Goal: Information Seeking & Learning: Compare options

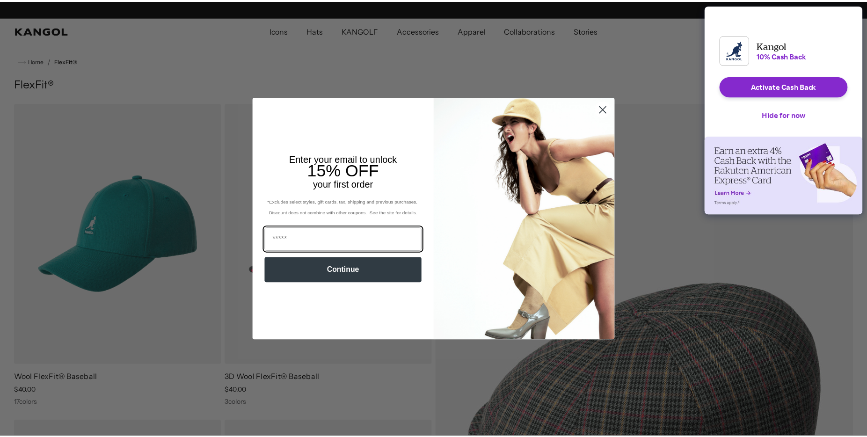
scroll to position [0, 193]
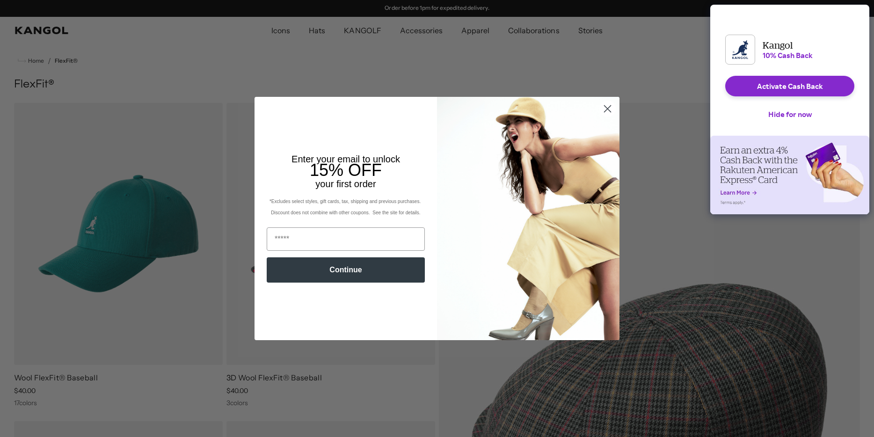
click at [604, 108] on icon "Close dialog" at bounding box center [607, 108] width 7 height 7
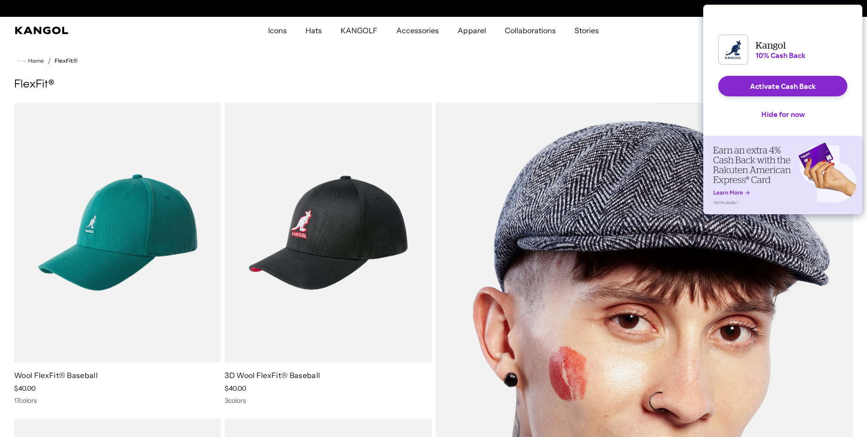
scroll to position [0, 0]
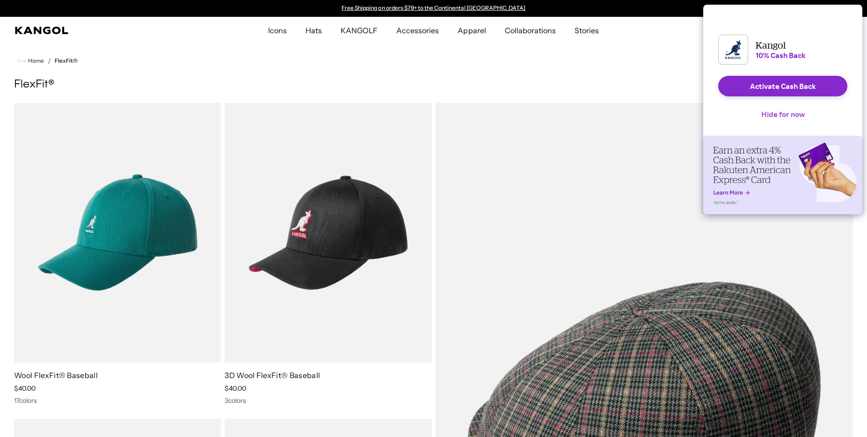
click at [775, 122] on button "Hide for now" at bounding box center [783, 114] width 58 height 21
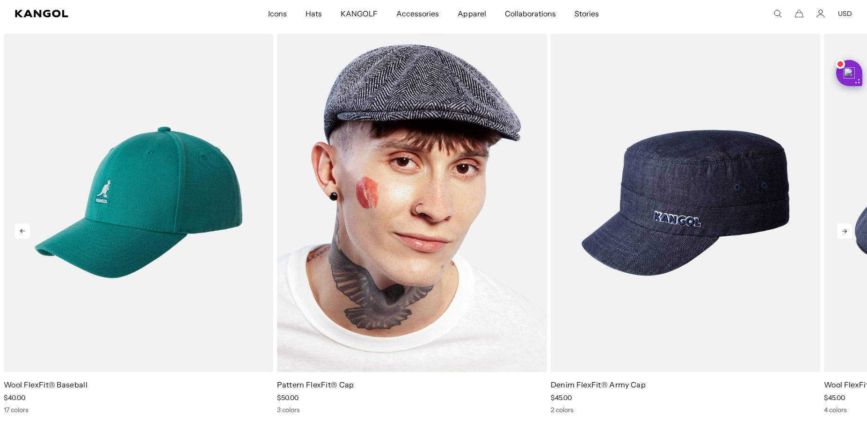
scroll to position [0, 193]
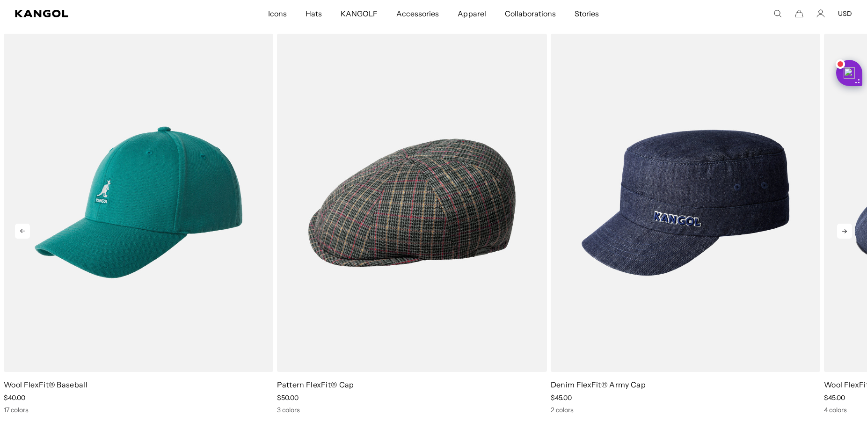
click at [840, 234] on icon at bounding box center [844, 231] width 15 height 15
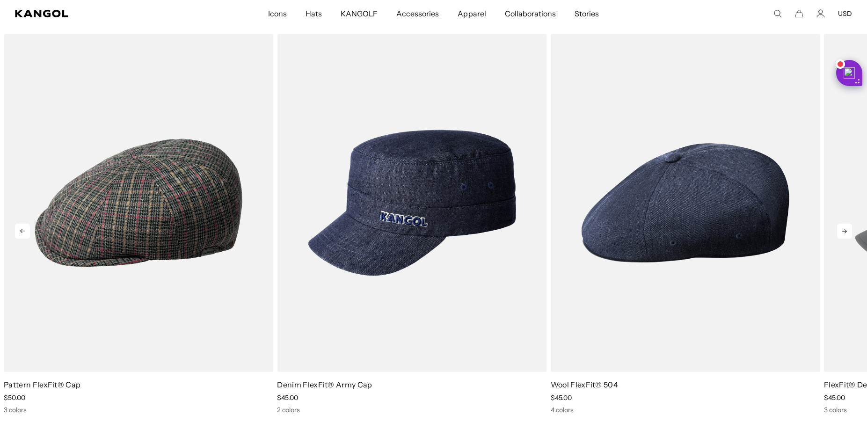
click at [842, 233] on icon at bounding box center [844, 231] width 15 height 15
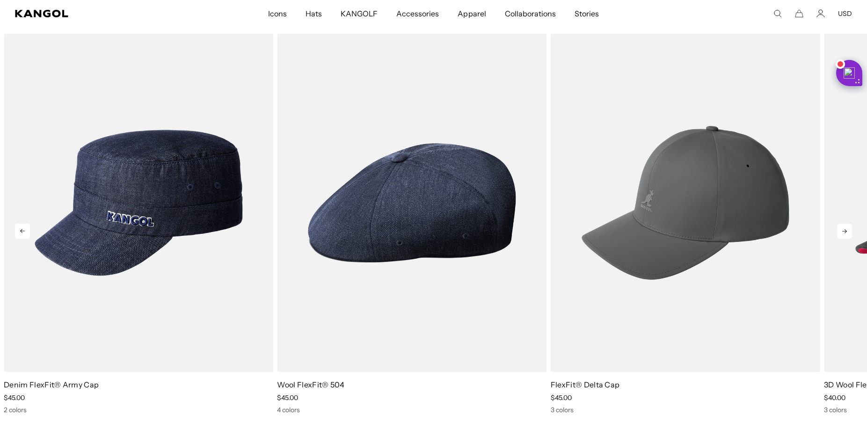
click at [842, 233] on icon at bounding box center [844, 231] width 15 height 15
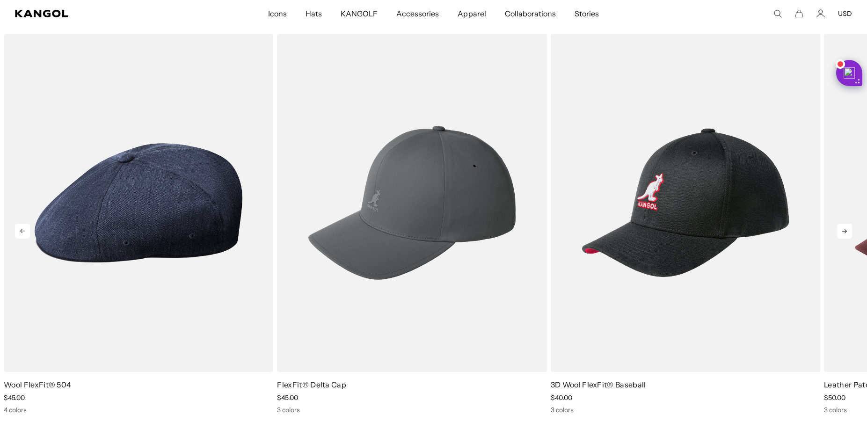
click at [842, 233] on icon at bounding box center [844, 231] width 15 height 15
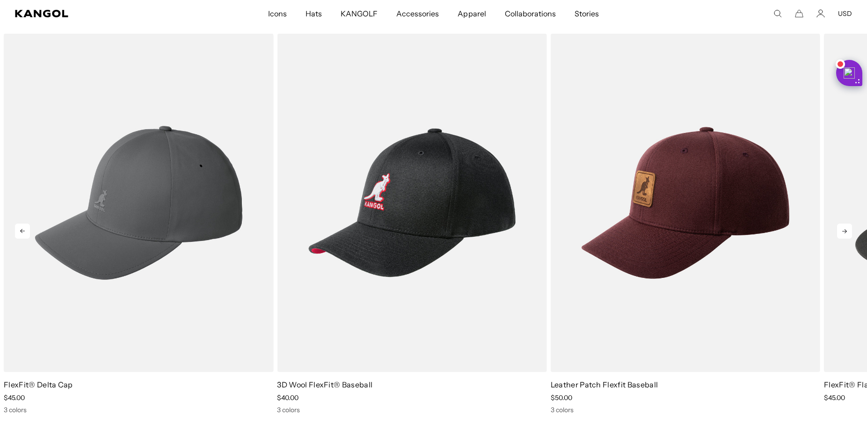
click at [842, 233] on icon at bounding box center [844, 231] width 15 height 15
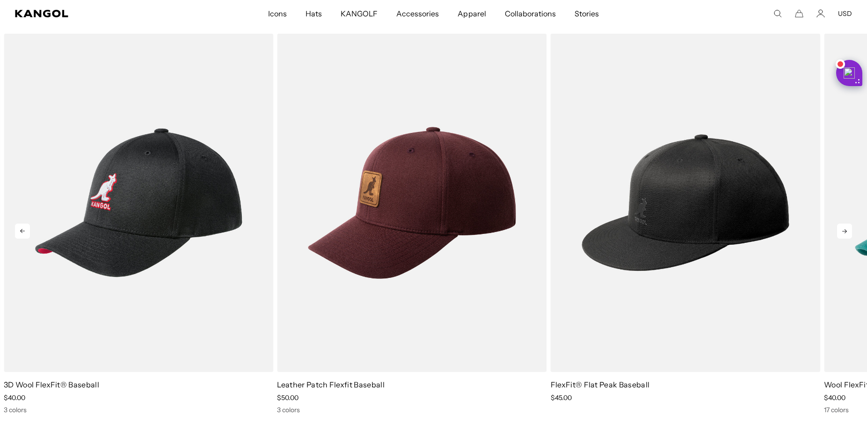
click at [842, 233] on icon at bounding box center [844, 231] width 15 height 15
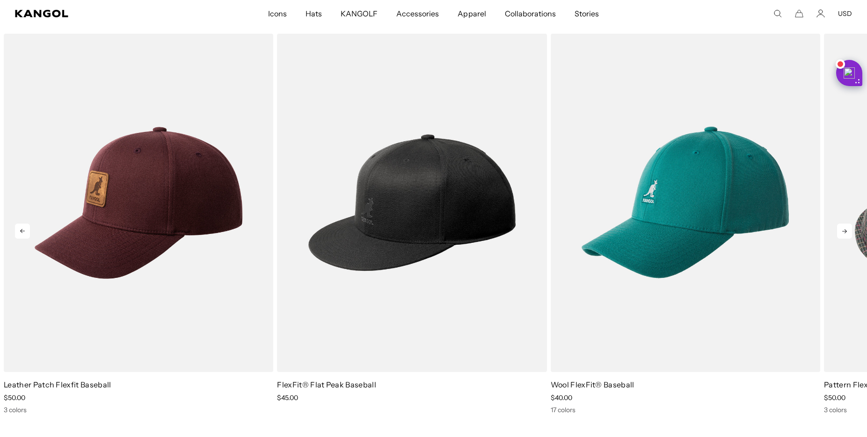
click at [842, 233] on icon at bounding box center [844, 231] width 15 height 15
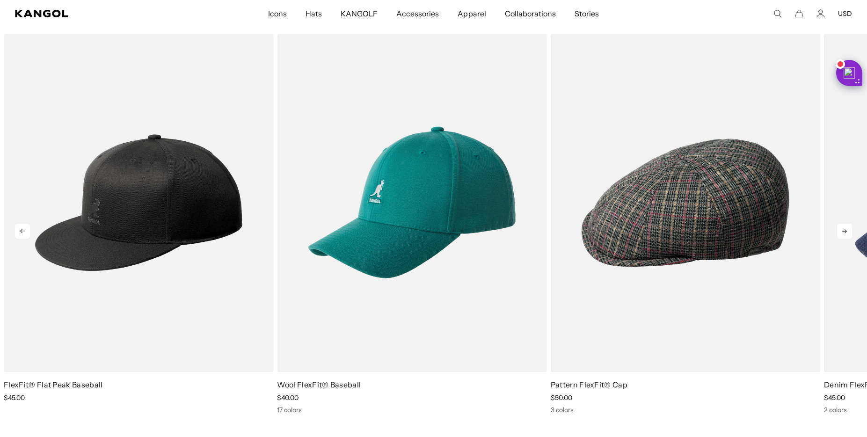
click at [842, 233] on icon at bounding box center [844, 231] width 15 height 15
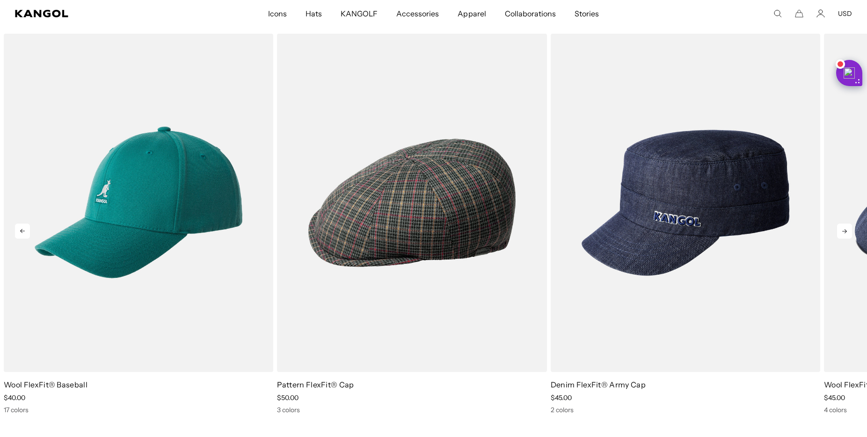
click at [842, 233] on icon at bounding box center [844, 231] width 15 height 15
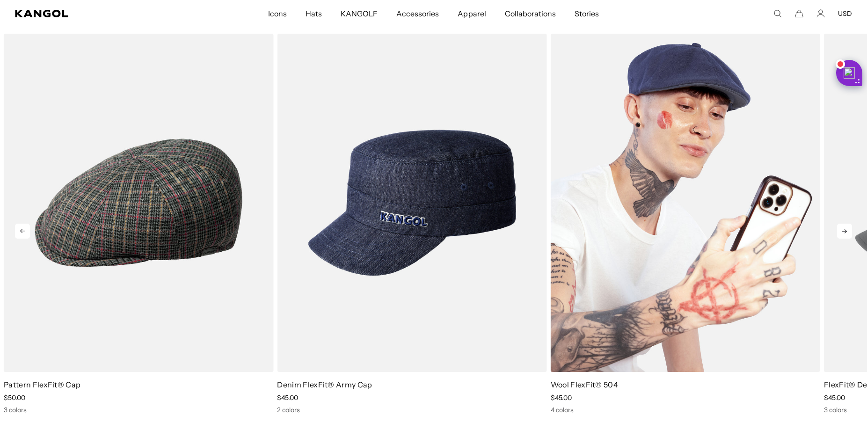
drag, startPoint x: 842, startPoint y: 233, endPoint x: 771, endPoint y: 304, distance: 100.2
click at [771, 304] on div "Previous Next Sale Price $45.00 Sale Price" at bounding box center [433, 224] width 867 height 381
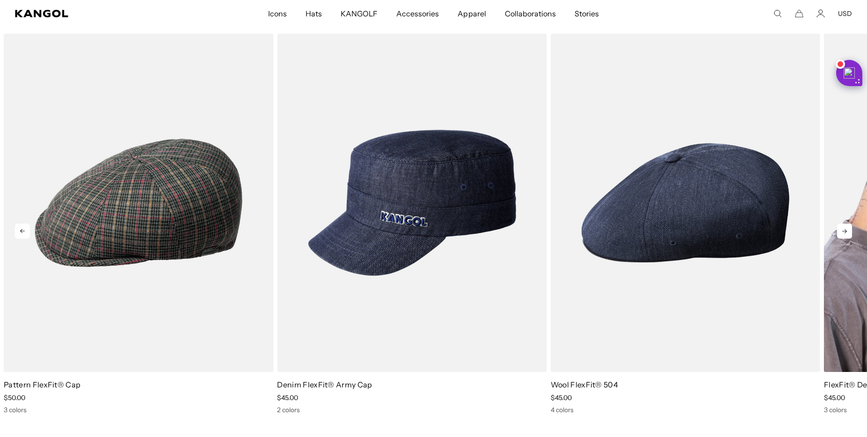
scroll to position [0, 193]
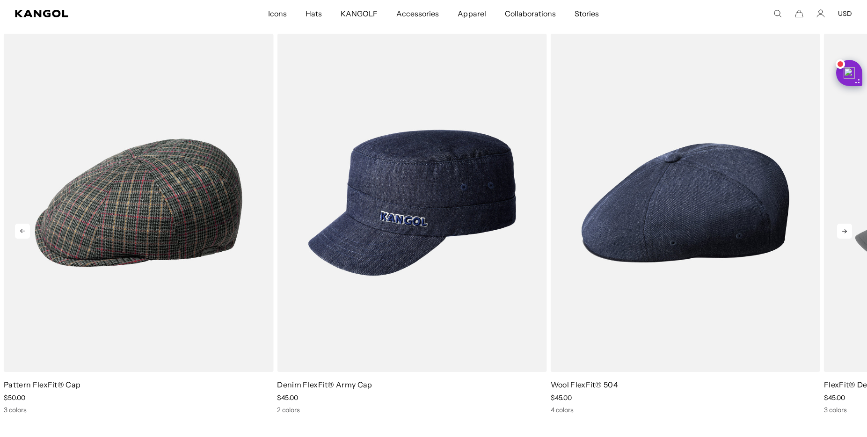
click at [849, 229] on icon at bounding box center [844, 231] width 15 height 15
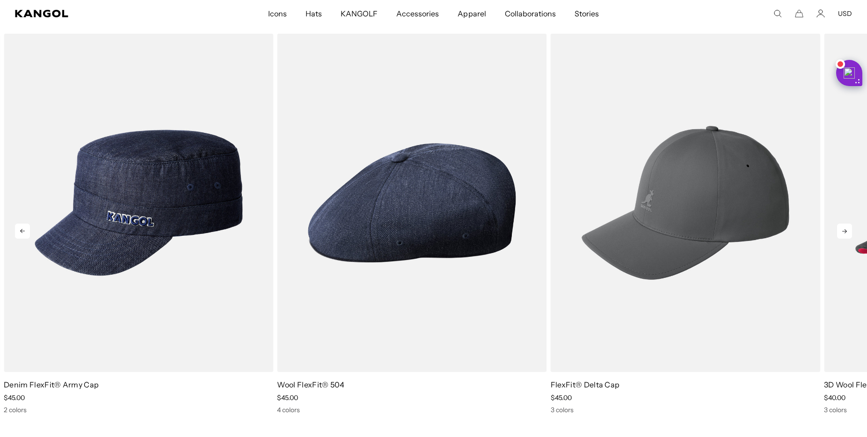
click at [849, 229] on icon at bounding box center [844, 231] width 15 height 15
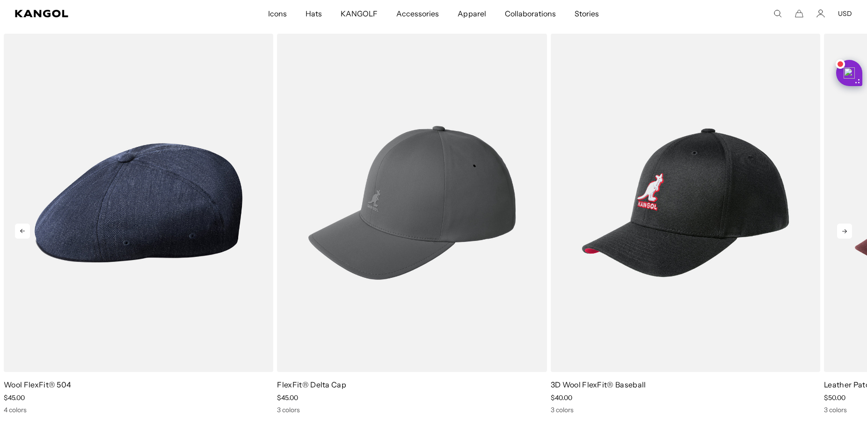
click at [849, 229] on icon at bounding box center [844, 231] width 15 height 15
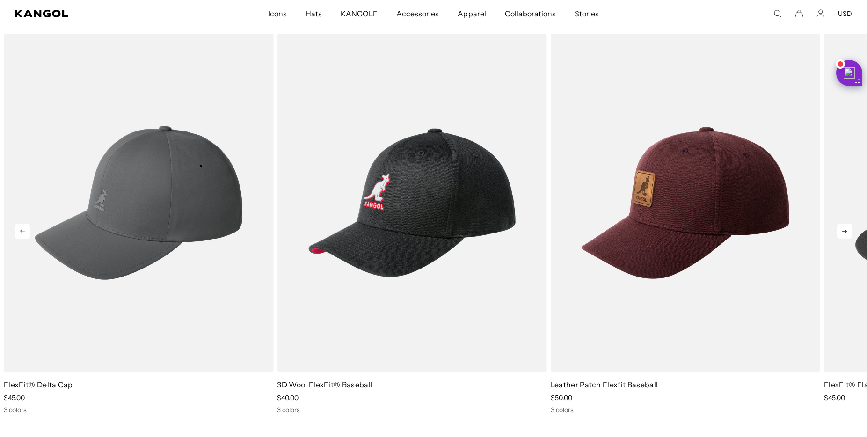
scroll to position [0, 0]
click at [849, 229] on icon at bounding box center [844, 231] width 15 height 15
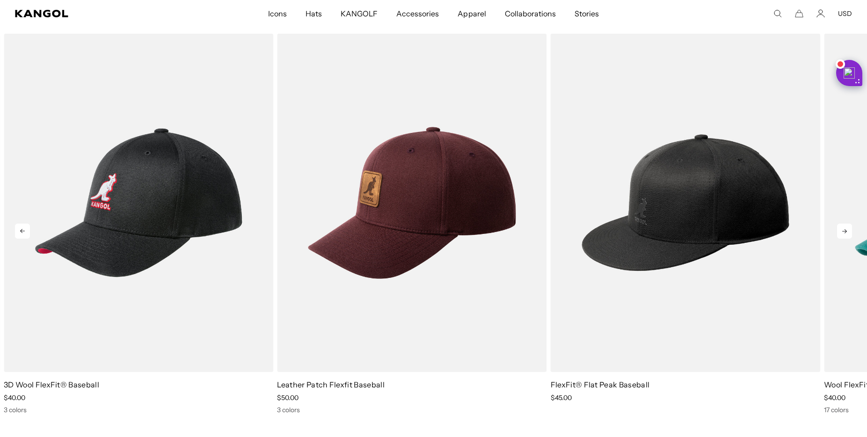
click at [849, 229] on icon at bounding box center [844, 231] width 15 height 15
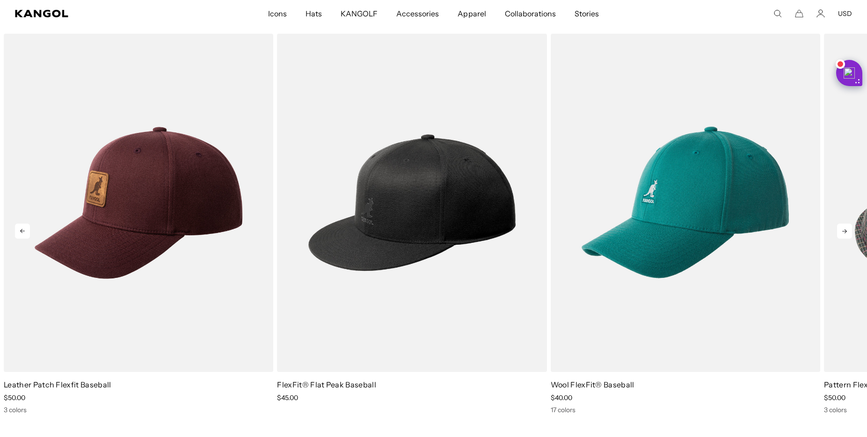
click at [849, 229] on icon at bounding box center [844, 231] width 15 height 15
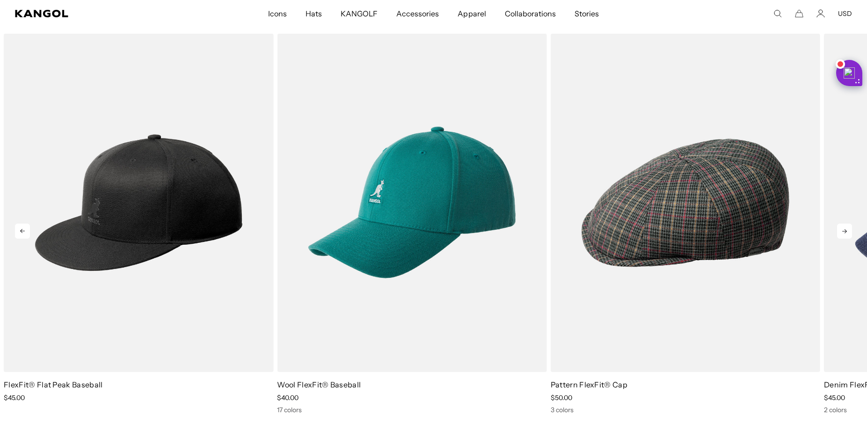
click at [849, 229] on icon at bounding box center [844, 231] width 15 height 15
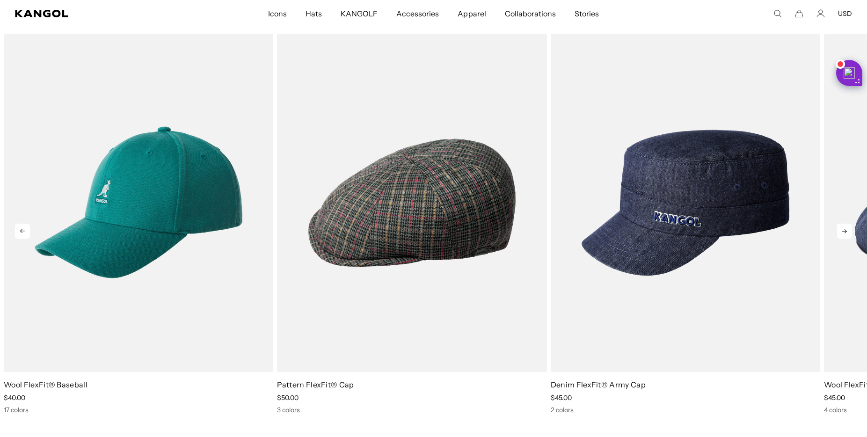
click at [849, 229] on icon at bounding box center [844, 231] width 15 height 15
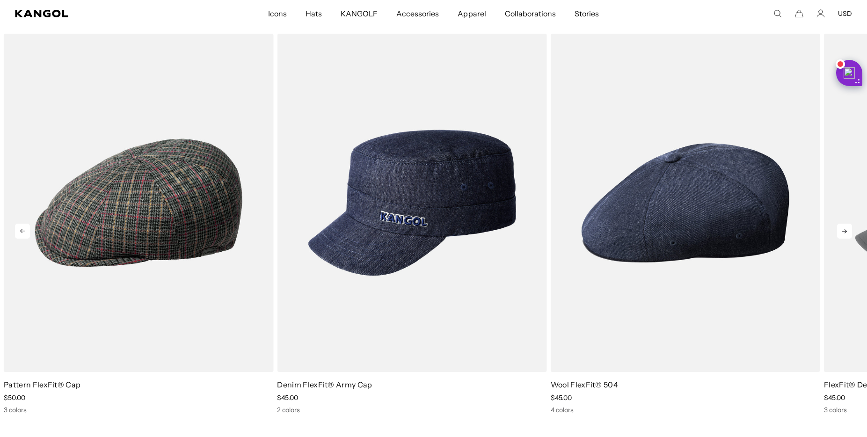
click at [849, 229] on icon at bounding box center [844, 231] width 15 height 15
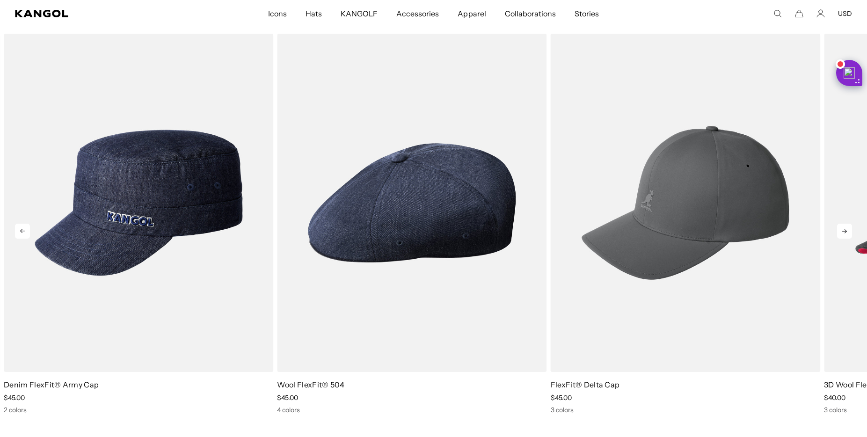
click at [849, 229] on icon at bounding box center [844, 231] width 15 height 15
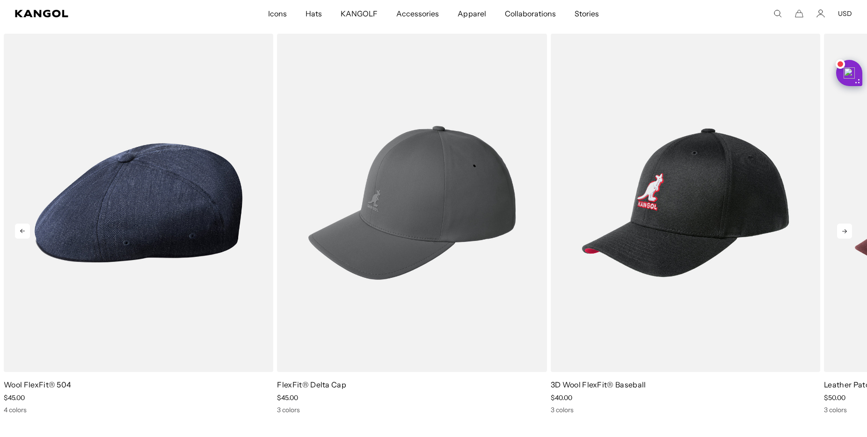
click at [849, 229] on icon at bounding box center [844, 231] width 15 height 15
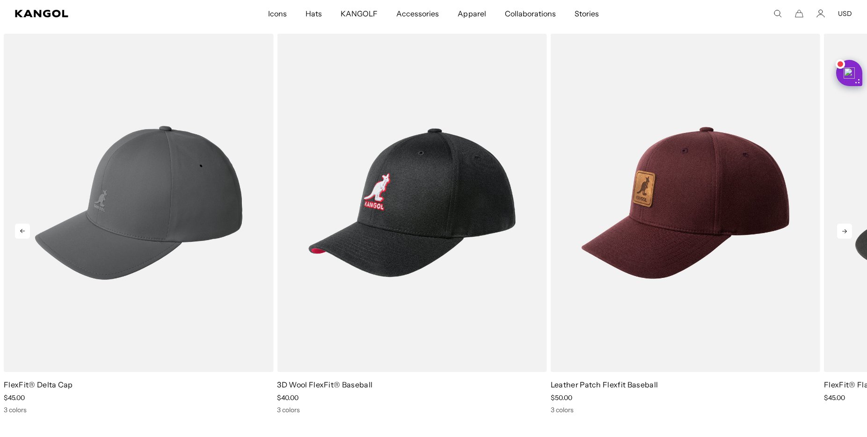
scroll to position [0, 0]
click at [849, 229] on icon at bounding box center [844, 231] width 15 height 15
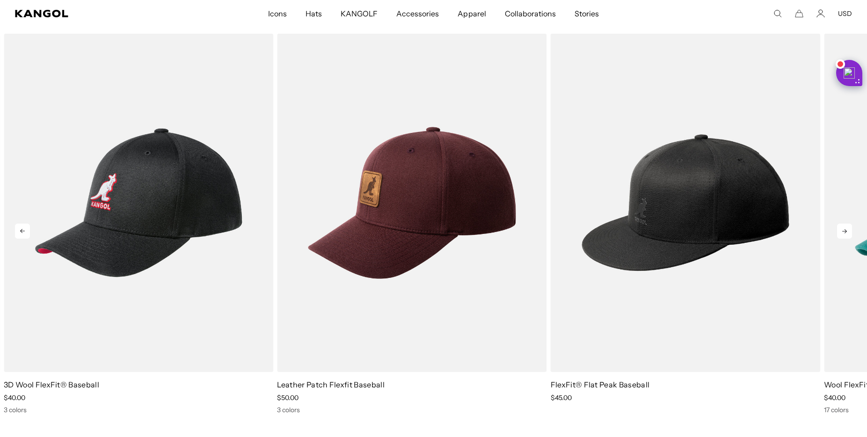
click at [849, 229] on icon at bounding box center [844, 231] width 15 height 15
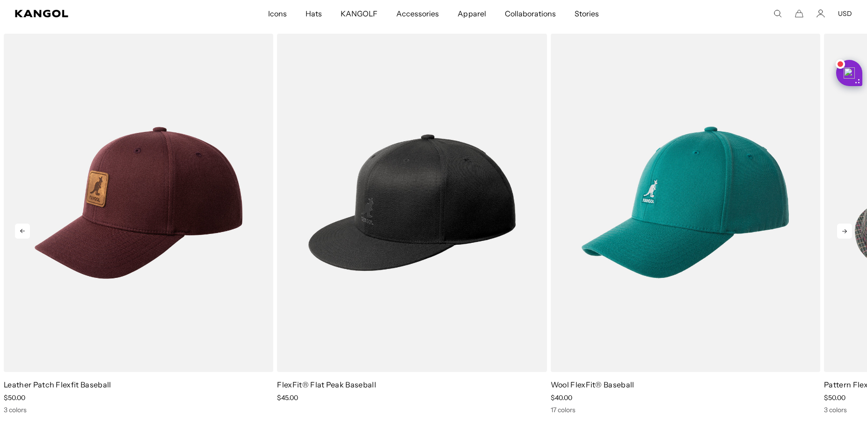
click at [849, 229] on icon at bounding box center [844, 231] width 15 height 15
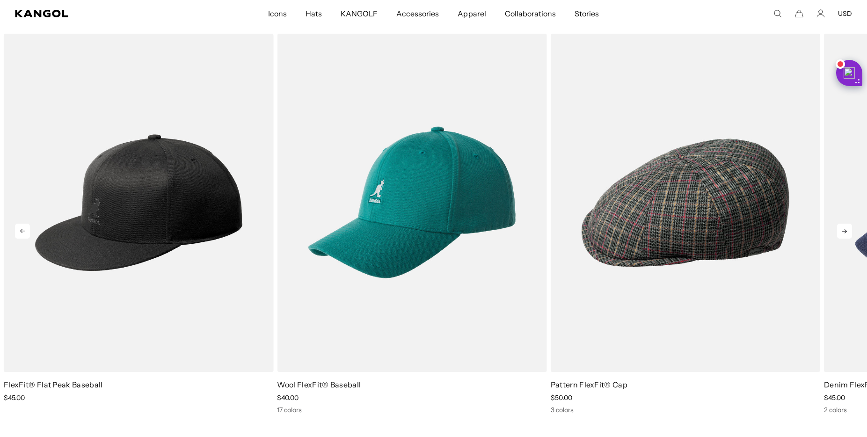
click at [849, 229] on icon at bounding box center [844, 231] width 15 height 15
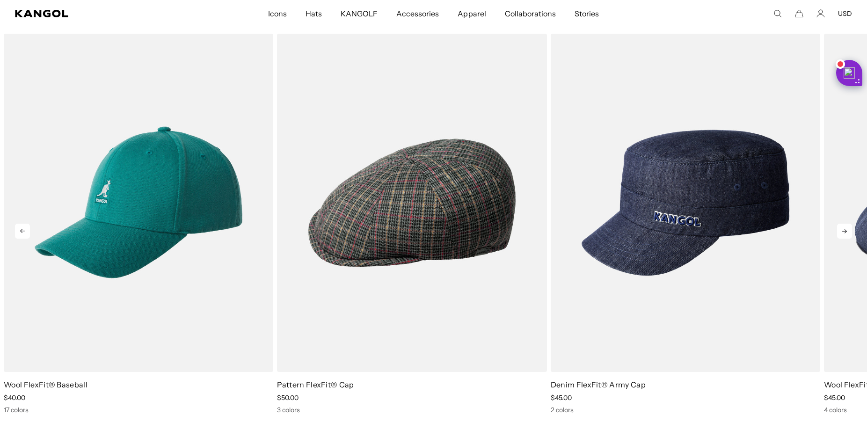
click at [849, 229] on icon at bounding box center [844, 231] width 15 height 15
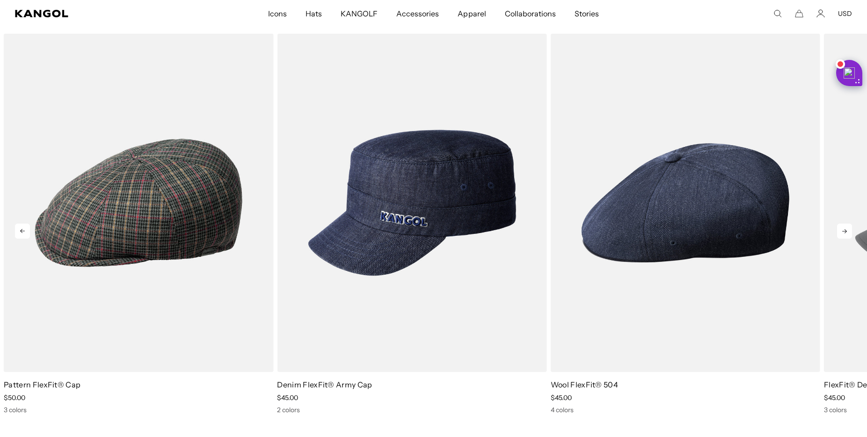
click at [849, 229] on icon at bounding box center [844, 231] width 15 height 15
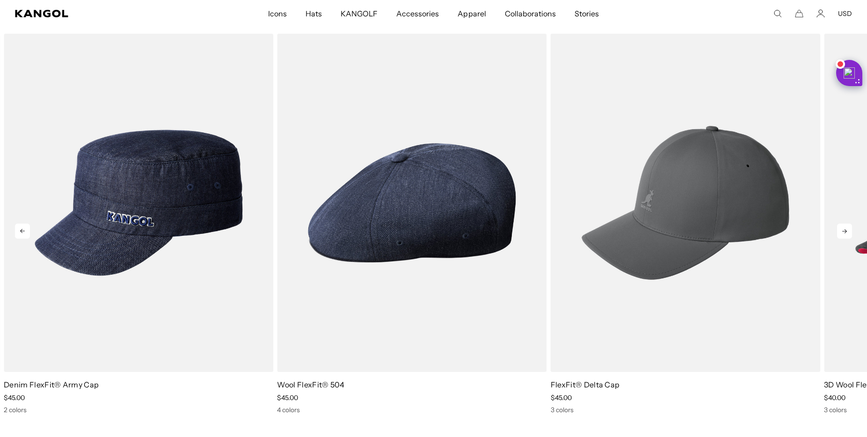
click at [849, 229] on icon at bounding box center [844, 231] width 15 height 15
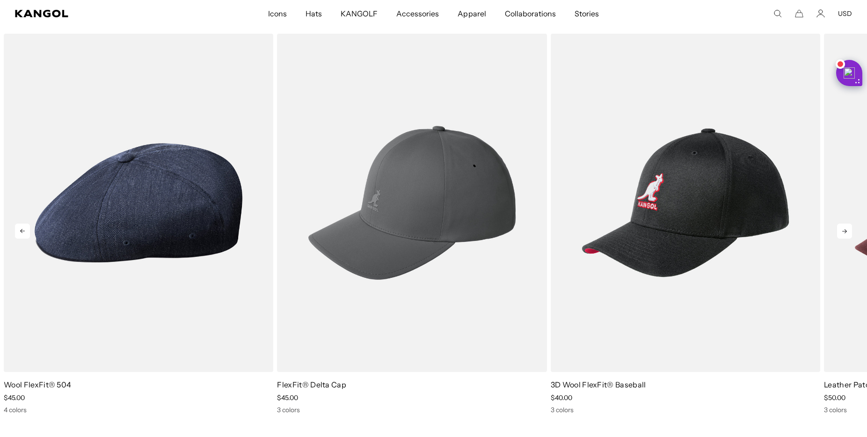
click at [849, 229] on icon at bounding box center [844, 231] width 15 height 15
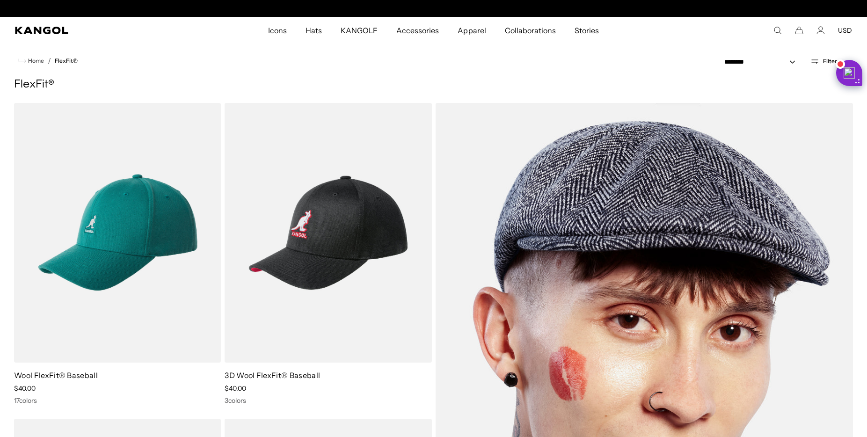
scroll to position [0, 0]
click at [685, 172] on img at bounding box center [645, 390] width 418 height 575
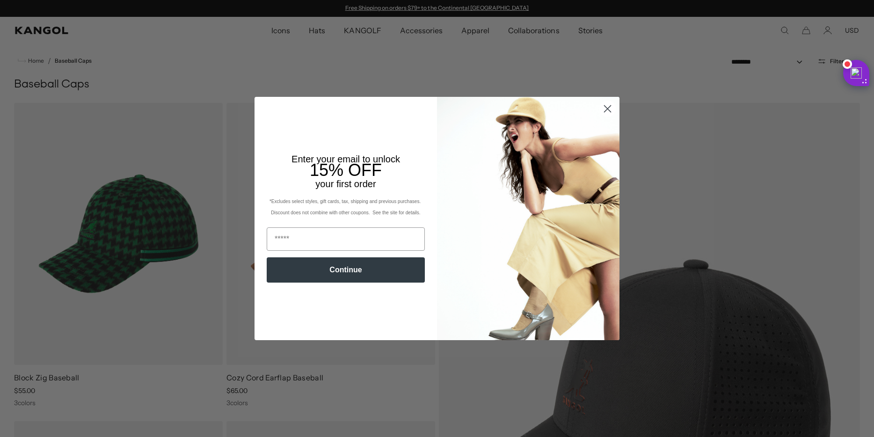
click at [606, 108] on circle "Close dialog" at bounding box center [607, 108] width 15 height 15
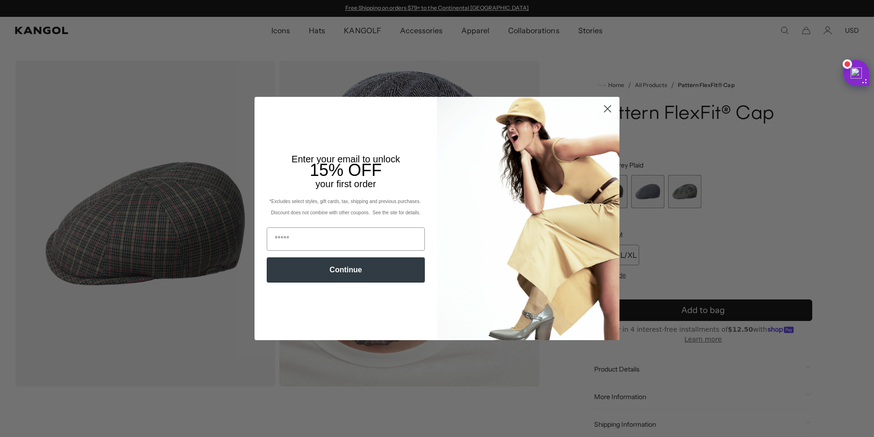
click at [590, 109] on img "POPUP Form" at bounding box center [528, 218] width 182 height 243
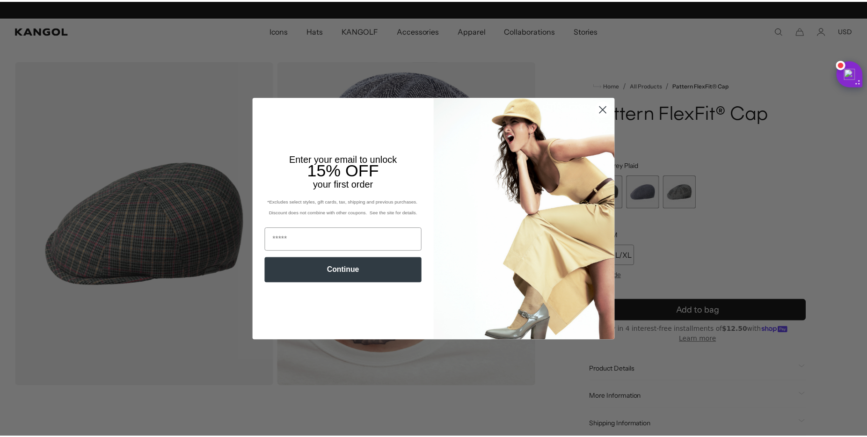
scroll to position [0, 193]
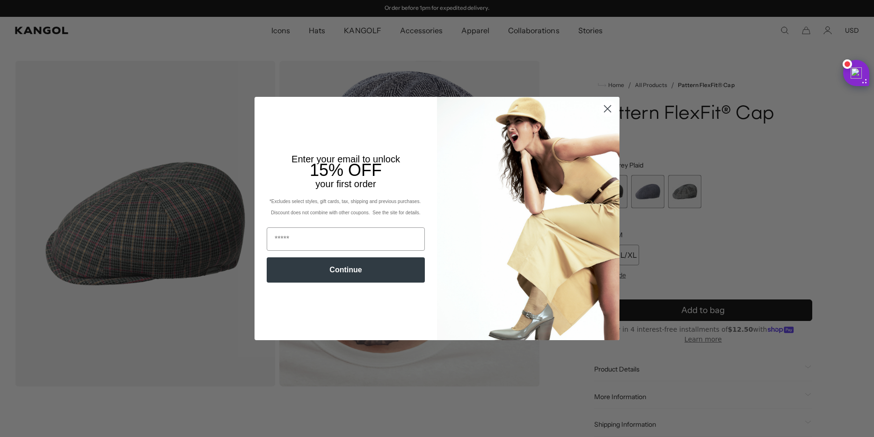
click at [604, 109] on icon "Close dialog" at bounding box center [607, 108] width 7 height 7
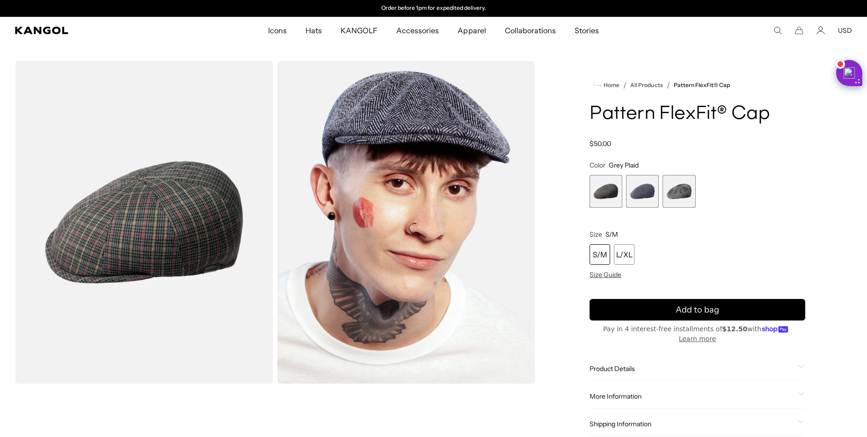
scroll to position [175, 0]
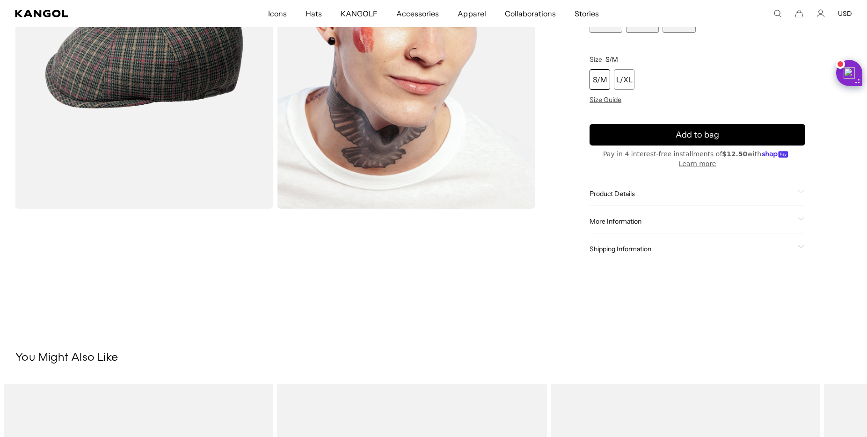
click at [628, 217] on span "More Information" at bounding box center [692, 221] width 204 height 8
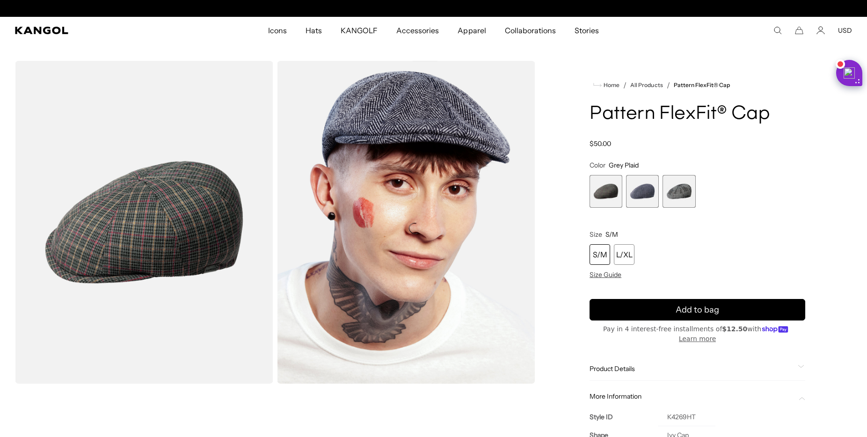
scroll to position [0, 193]
click at [645, 202] on span "2 of 3" at bounding box center [642, 191] width 33 height 33
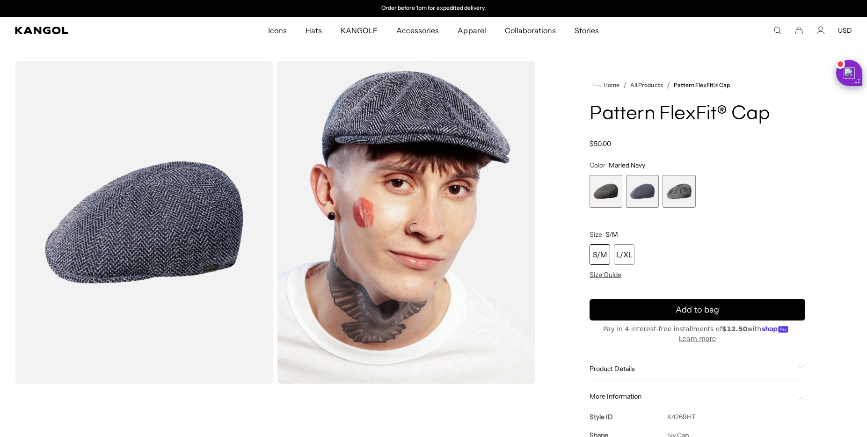
click at [665, 201] on span "3 of 3" at bounding box center [679, 191] width 33 height 33
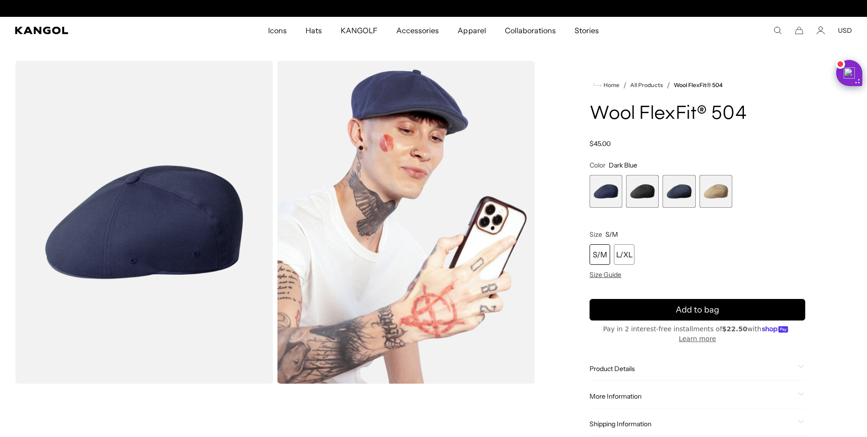
scroll to position [0, 193]
click at [714, 197] on span "4 of 4" at bounding box center [715, 191] width 33 height 33
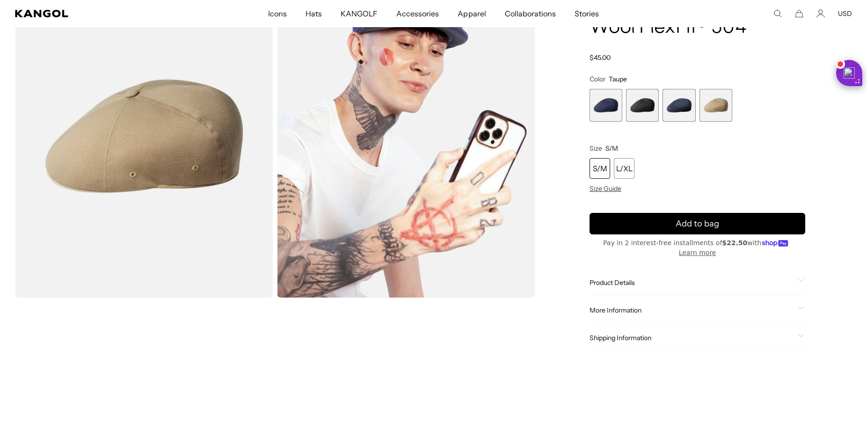
scroll to position [91, 0]
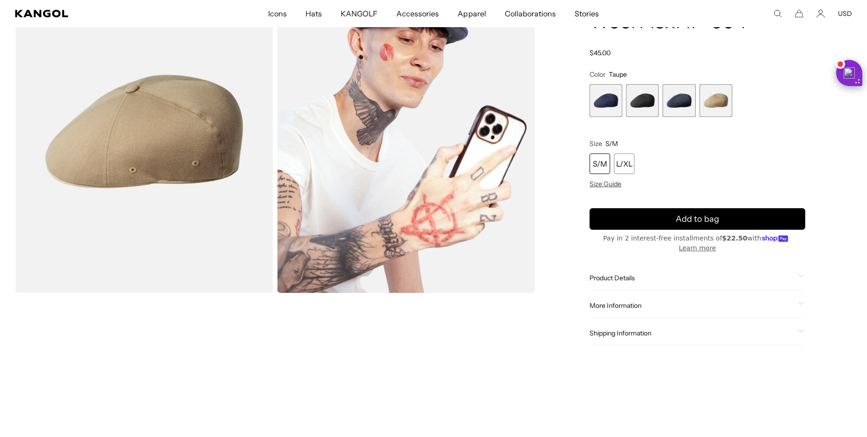
click at [645, 274] on span "Product Details" at bounding box center [692, 278] width 204 height 8
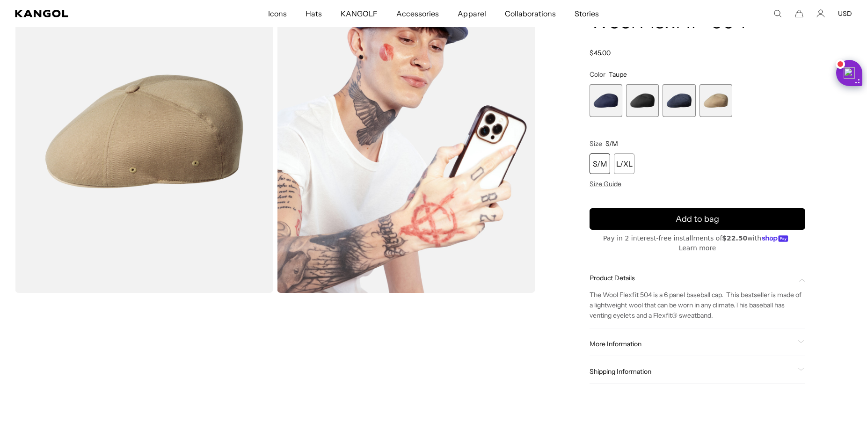
scroll to position [0, 0]
click at [642, 340] on span "More Information" at bounding box center [692, 344] width 204 height 8
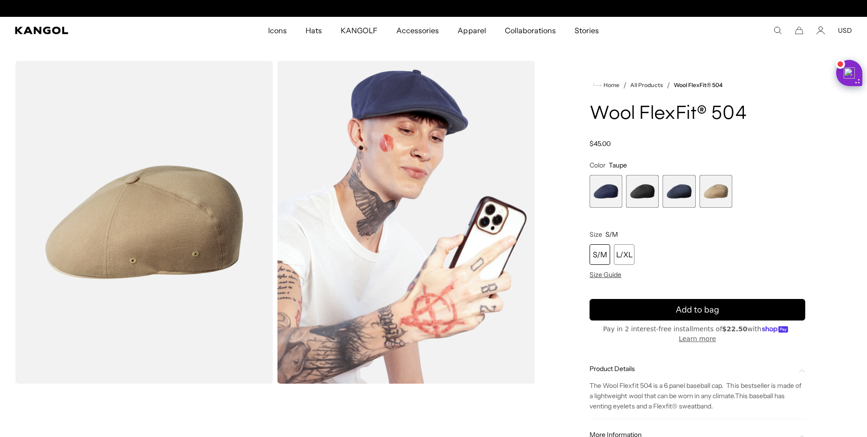
scroll to position [0, 193]
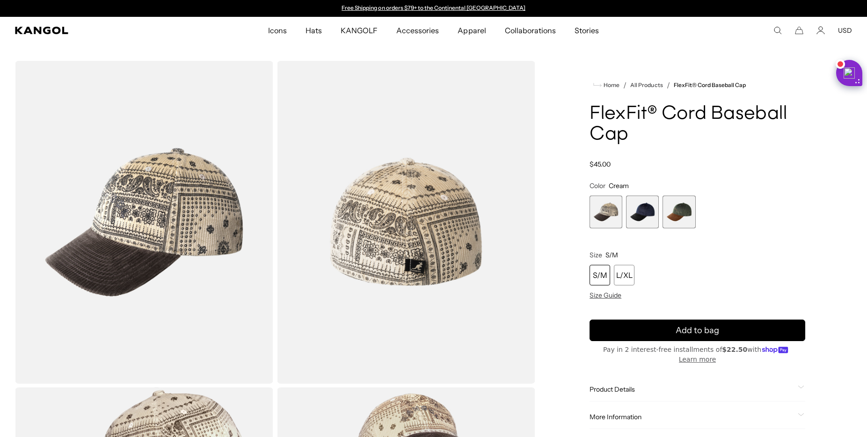
click at [650, 218] on span "2 of 3" at bounding box center [642, 212] width 33 height 33
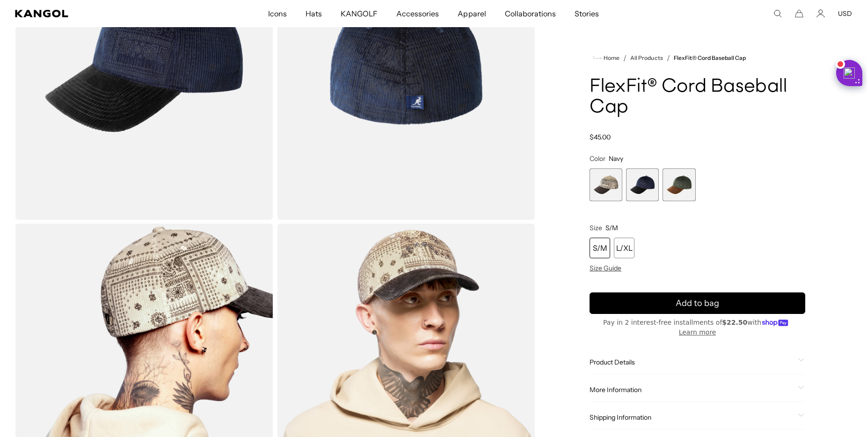
scroll to position [0, 193]
click at [677, 195] on span "3 of 3" at bounding box center [679, 184] width 33 height 33
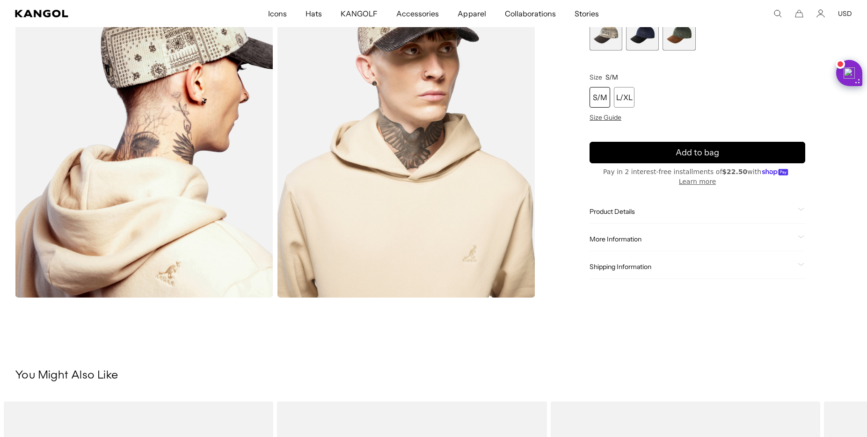
scroll to position [468, 0]
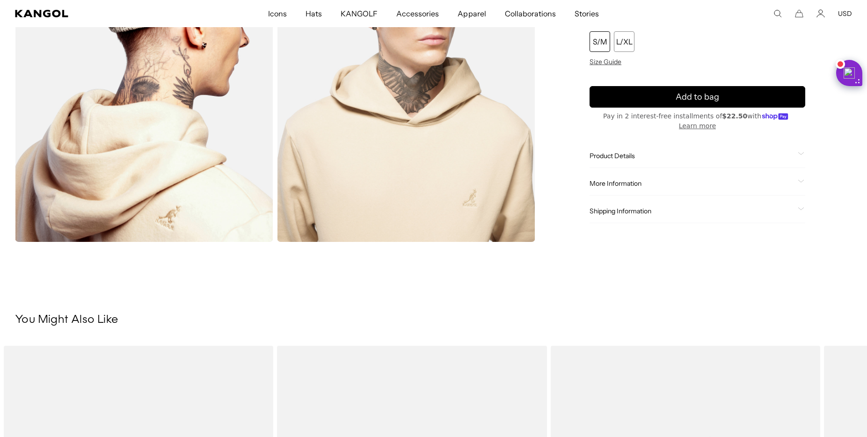
click at [635, 158] on span "Product Details" at bounding box center [692, 156] width 204 height 8
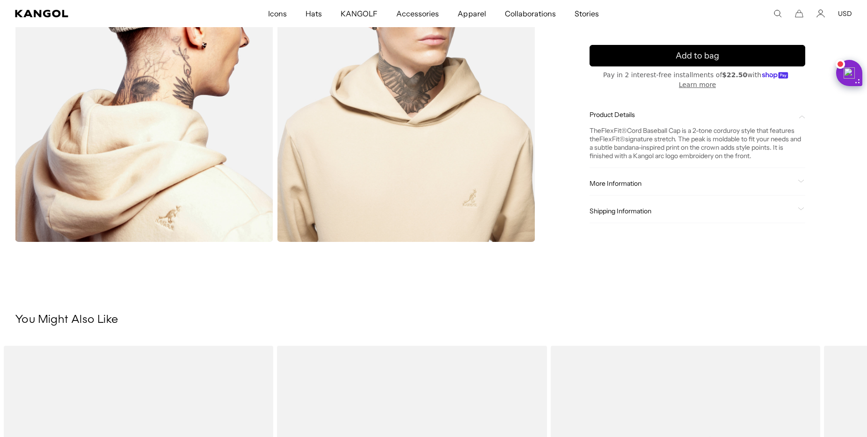
scroll to position [0, 193]
click at [658, 185] on span "More Information" at bounding box center [692, 183] width 204 height 8
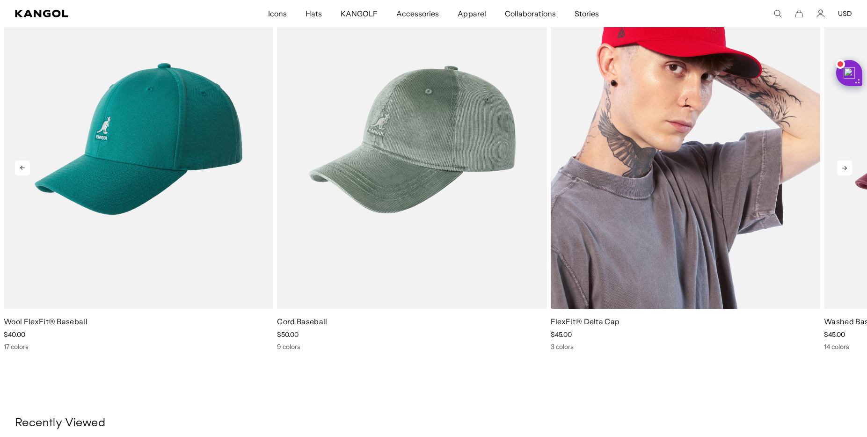
scroll to position [723, 0]
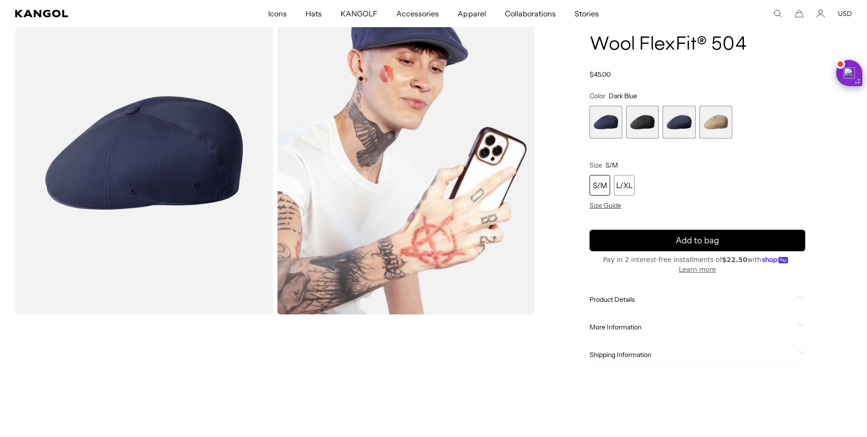
scroll to position [0, 193]
click at [644, 323] on span "More Information" at bounding box center [692, 327] width 204 height 8
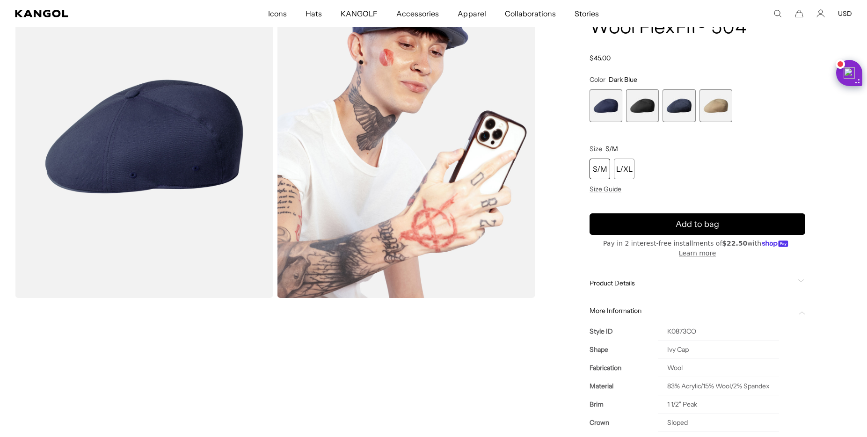
scroll to position [0, 0]
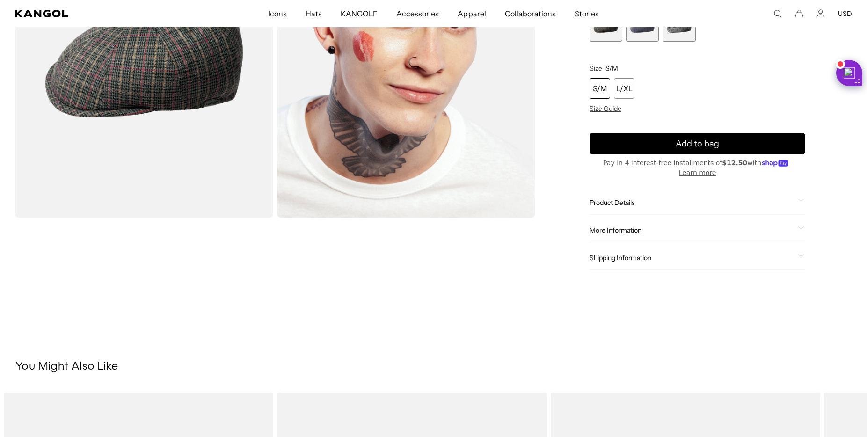
scroll to position [159, 0]
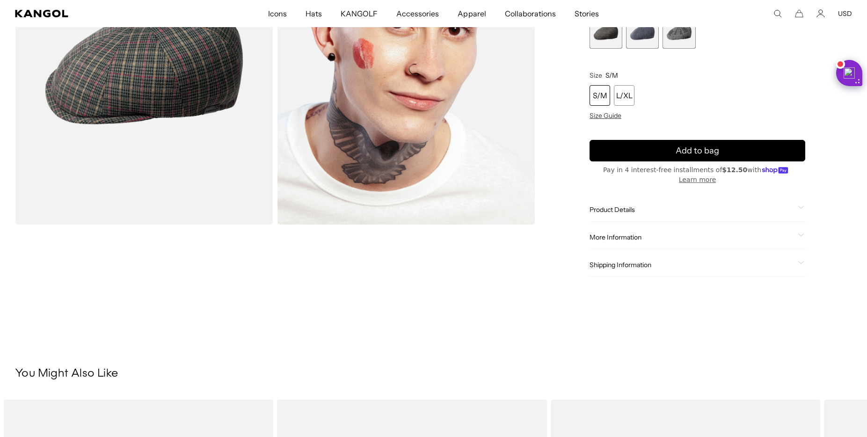
click at [654, 233] on span "More Information" at bounding box center [692, 237] width 204 height 8
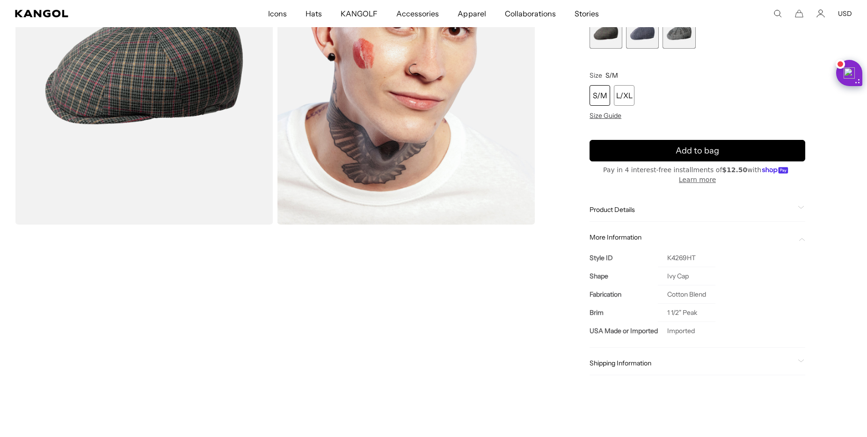
scroll to position [0, 193]
click at [534, 274] on div "Loading..." at bounding box center [275, 148] width 520 height 492
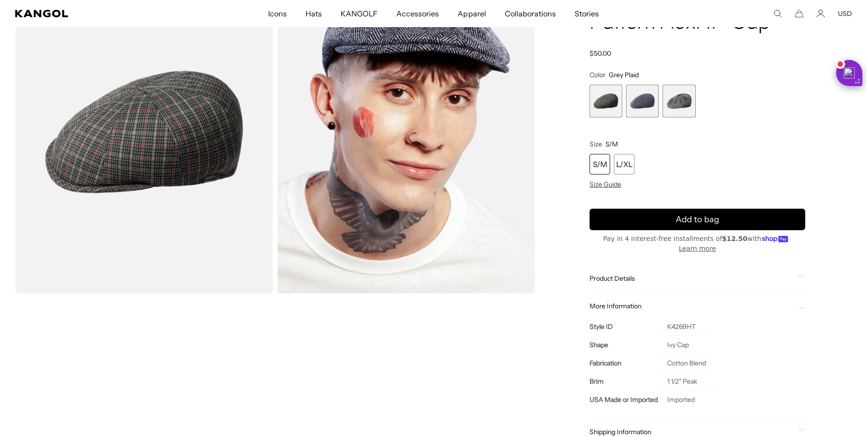
scroll to position [0, 0]
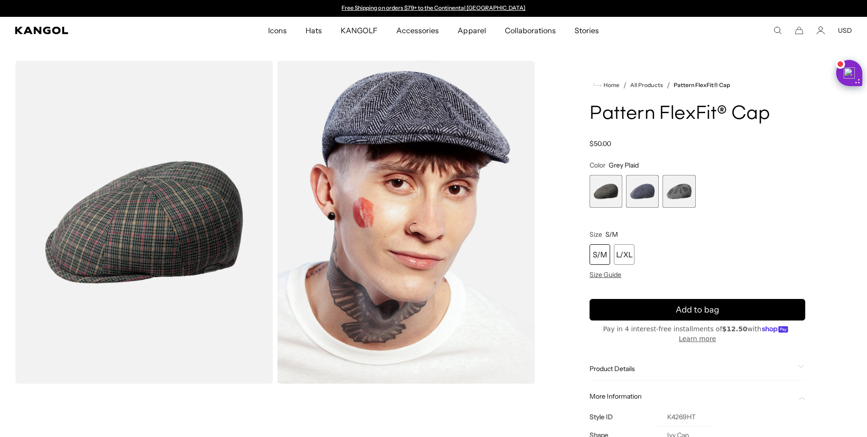
click at [649, 189] on span "2 of 3" at bounding box center [642, 191] width 33 height 33
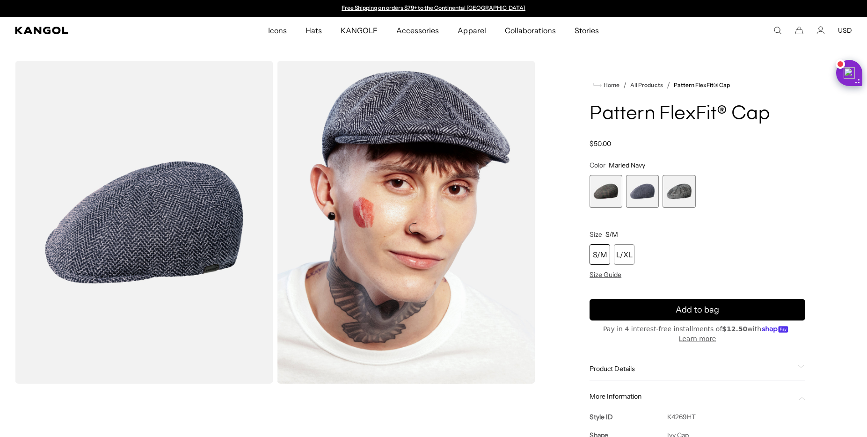
click at [682, 189] on span "3 of 3" at bounding box center [679, 191] width 33 height 33
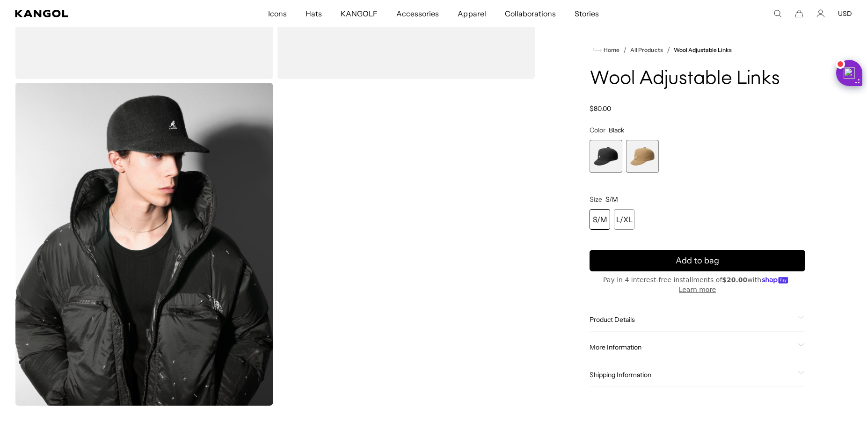
scroll to position [303, 0]
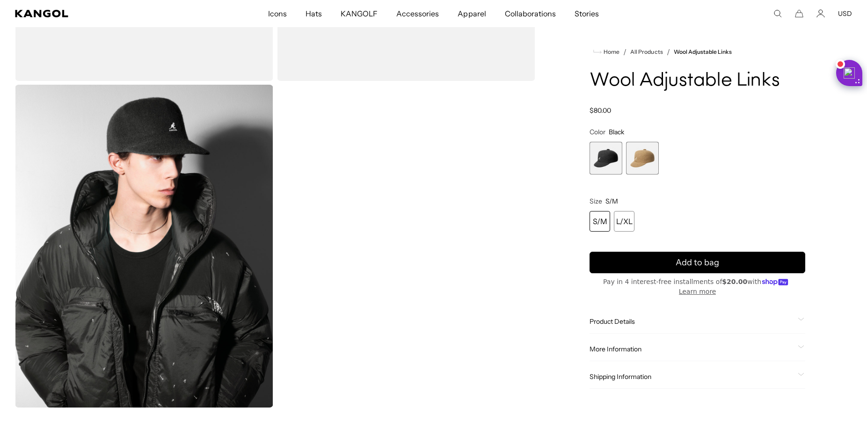
click at [634, 341] on div "More Information Style ID K3769 Shape BASEBALL Fabrication WOOL USA Made or Imp…" at bounding box center [698, 349] width 216 height 24
click at [633, 345] on span "More Information" at bounding box center [692, 349] width 204 height 8
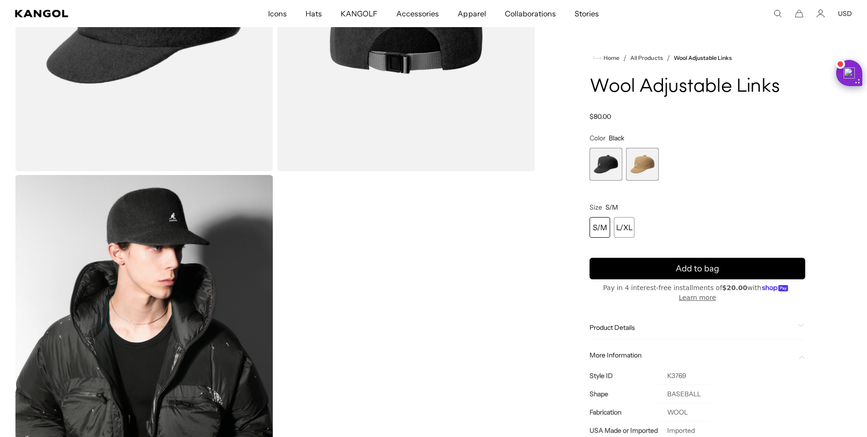
scroll to position [0, 0]
click at [635, 165] on span "2 of 2" at bounding box center [642, 164] width 33 height 33
